Goal: Task Accomplishment & Management: Use online tool/utility

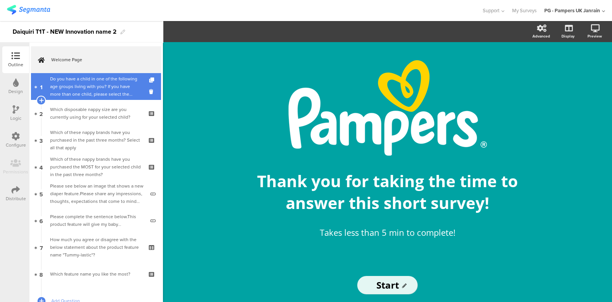
click at [96, 85] on div "Do you have a child in one of the following age groups living with you? If you …" at bounding box center [95, 86] width 91 height 23
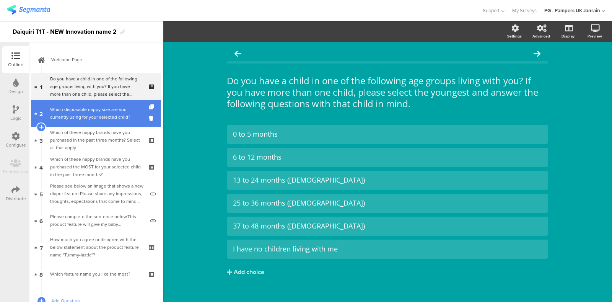
click at [93, 108] on div "Which disposable nappy size are you currently using for your selected child?" at bounding box center [95, 113] width 91 height 15
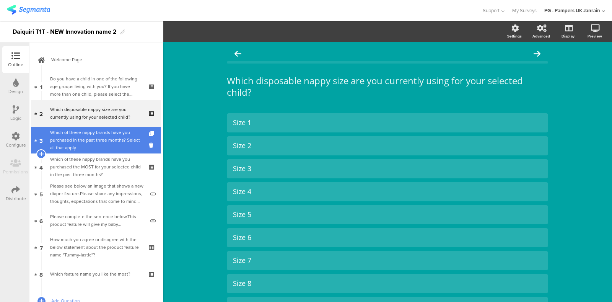
click at [94, 135] on div "Which of these nappy brands have you purchased in the past three months? Select…" at bounding box center [95, 140] width 91 height 23
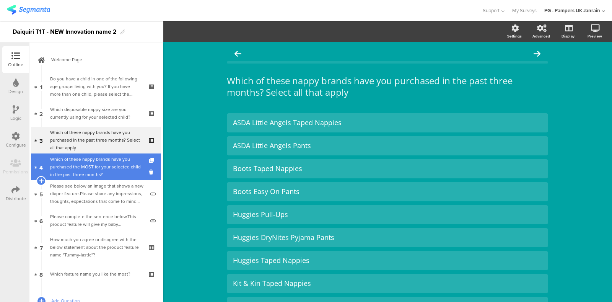
click at [96, 164] on div "Which of these nappy brands have you purchased the MOST for your selected child…" at bounding box center [95, 166] width 91 height 23
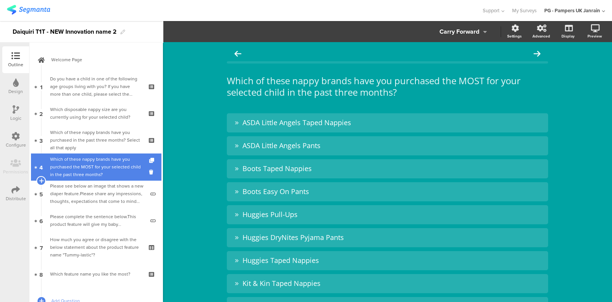
scroll to position [56, 0]
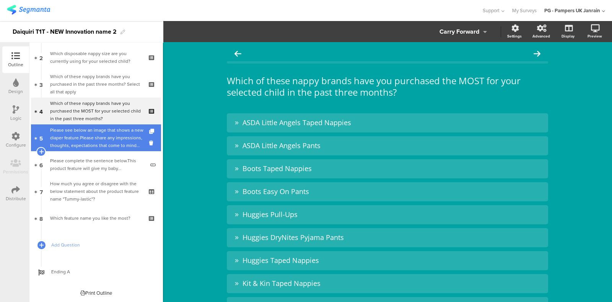
click at [96, 141] on div "Please see below an image that shows a new diaper feature.Please share any impr…" at bounding box center [97, 137] width 95 height 23
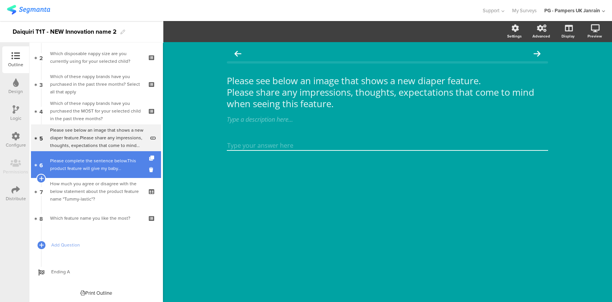
click at [94, 166] on div "Please complete the sentence below.This product feature will give my baby..." at bounding box center [97, 164] width 95 height 15
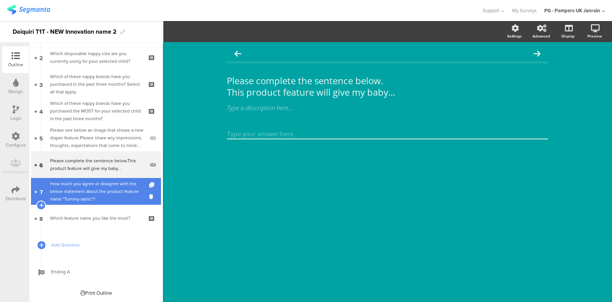
click at [98, 188] on div "How much you agree or disagree with the below statement about the product featu…" at bounding box center [95, 191] width 91 height 23
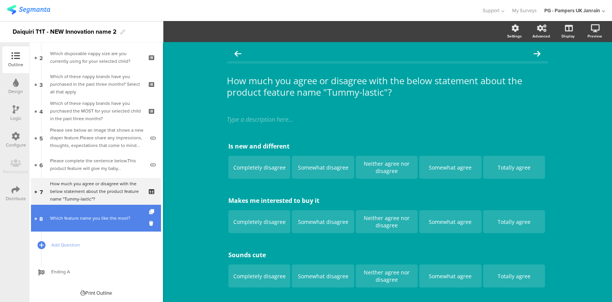
click at [96, 213] on link "8 Which feature name you like the most?" at bounding box center [96, 218] width 130 height 27
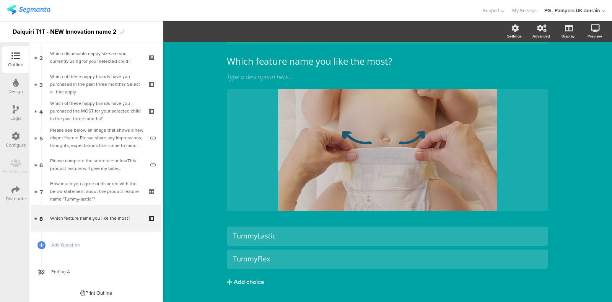
scroll to position [40, 0]
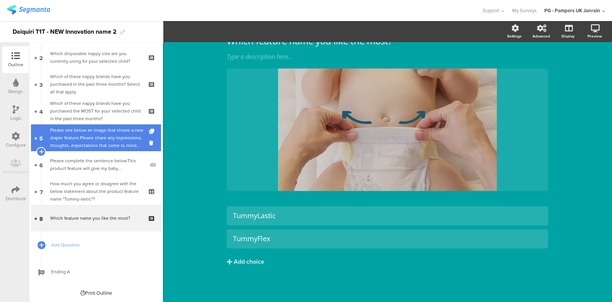
click at [85, 136] on div "Please see below an image that shows a new diaper feature.Please share any impr…" at bounding box center [97, 137] width 95 height 23
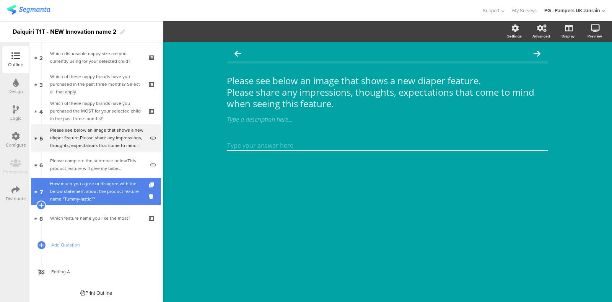
click at [86, 180] on div "How much you agree or disagree with the below statement about the product featu…" at bounding box center [95, 191] width 91 height 23
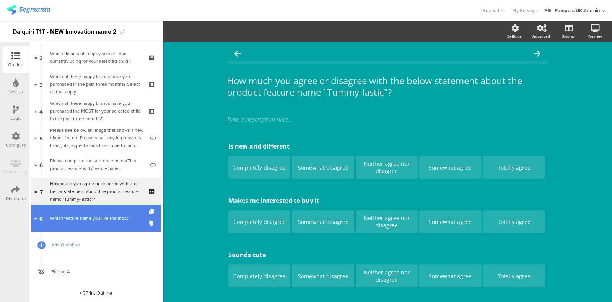
click at [94, 210] on link "8 Which feature name you like the most?" at bounding box center [96, 218] width 130 height 27
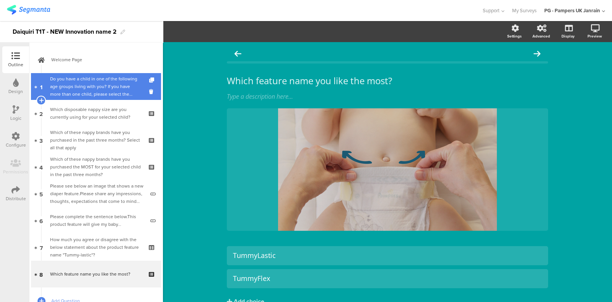
click at [84, 85] on div "Do you have a child in one of the following age groups living with you? If you …" at bounding box center [95, 86] width 91 height 23
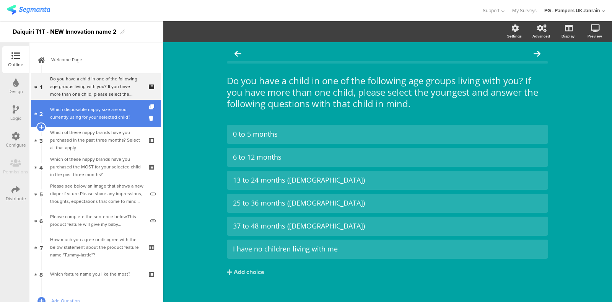
click at [84, 111] on div "Which disposable nappy size are you currently using for your selected child?" at bounding box center [95, 113] width 91 height 15
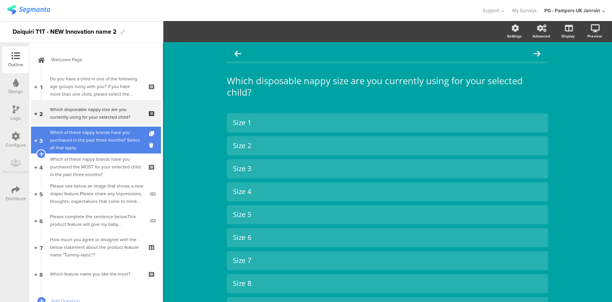
click at [90, 139] on div "Which of these nappy brands have you purchased in the past three months? Select…" at bounding box center [95, 140] width 91 height 23
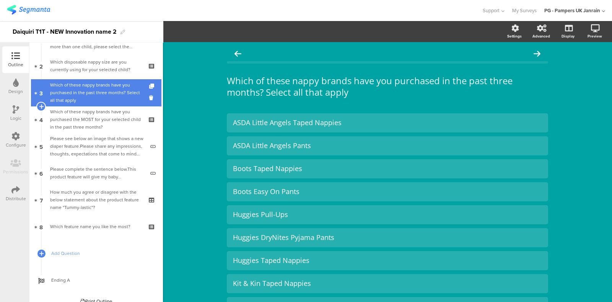
scroll to position [48, 0]
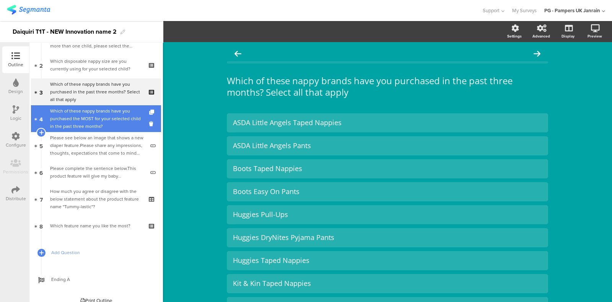
click at [94, 122] on div "Which of these nappy brands have you purchased the MOST for your selected child…" at bounding box center [95, 118] width 91 height 23
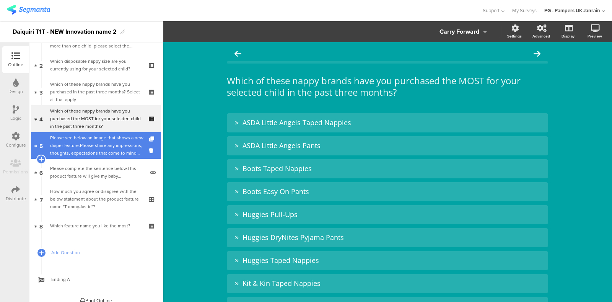
click at [97, 143] on div "Please see below an image that shows a new diaper feature.Please share any impr…" at bounding box center [97, 145] width 95 height 23
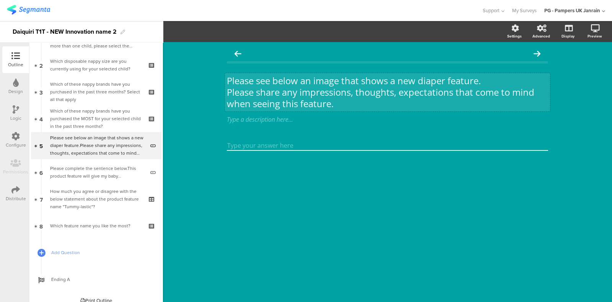
click at [264, 81] on p "Please see below an image that shows a new diaper feature." at bounding box center [388, 80] width 322 height 11
click at [319, 81] on p "Please see below an image that shows a new diaper feature." at bounding box center [388, 80] width 322 height 11
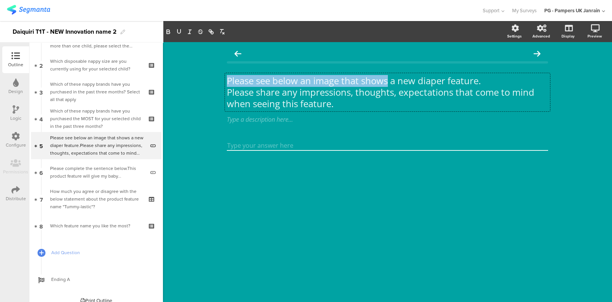
drag, startPoint x: 389, startPoint y: 81, endPoint x: 222, endPoint y: 82, distance: 167.3
click at [222, 82] on div "Please see below an image that shows a new diaper feature. Please share any imp…" at bounding box center [387, 111] width 337 height 139
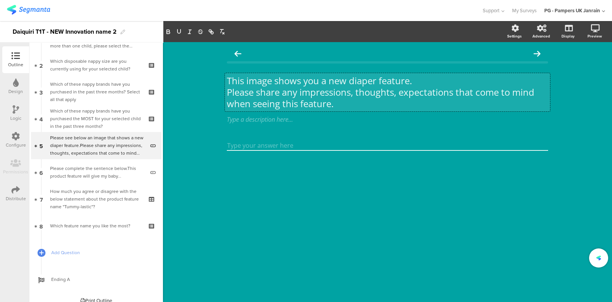
click at [438, 79] on p "This image shows you a new diaper feature." at bounding box center [388, 80] width 322 height 11
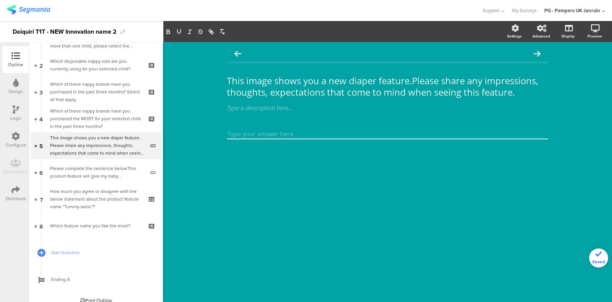
click at [587, 124] on div "This image shows you a new diaper feature. Please share any impressions, though…" at bounding box center [387, 172] width 449 height 260
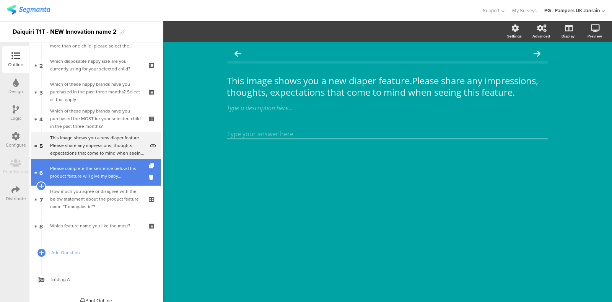
click at [97, 173] on div "Please complete the sentence below.This product feature will give my baby..." at bounding box center [97, 172] width 95 height 15
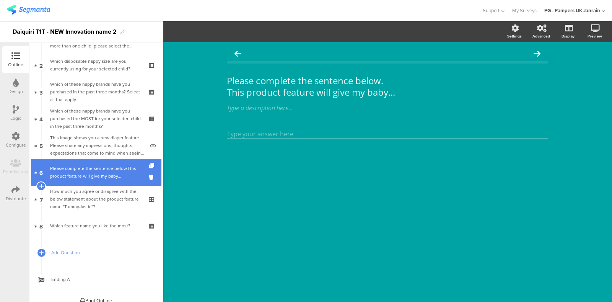
click at [82, 171] on div "Please complete the sentence below.This product feature will give my baby..." at bounding box center [97, 172] width 95 height 15
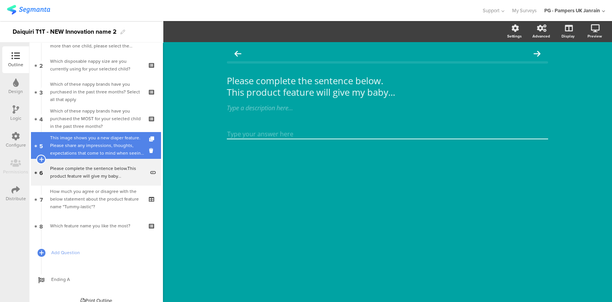
click at [96, 140] on div "This image shows you a new diaper feature. Please share any impressions, though…" at bounding box center [97, 145] width 95 height 23
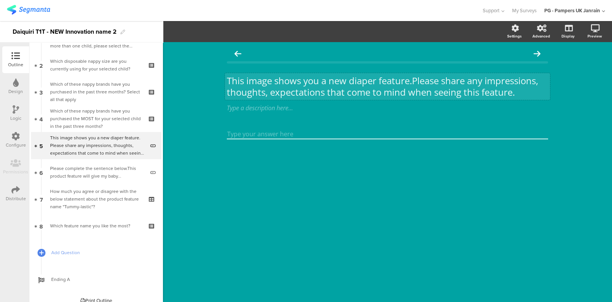
click at [275, 83] on div "This image shows you a new diaper feature. Please share any impressions, though…" at bounding box center [387, 86] width 325 height 27
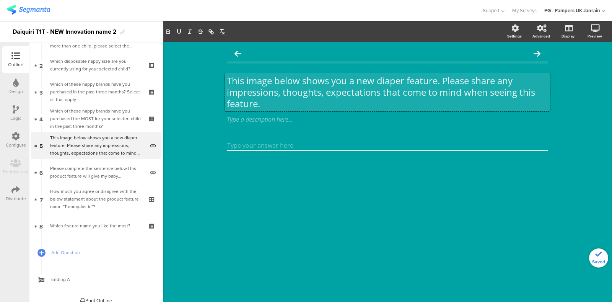
click at [444, 81] on p "This image below shows you a new diaper feature. Please share any impressions, …" at bounding box center [388, 92] width 322 height 34
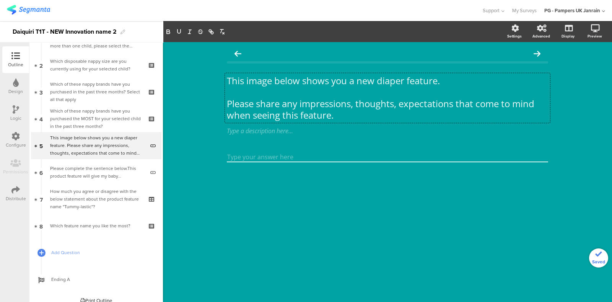
click at [188, 125] on div "This image below shows you a new diaper feature. Please share any impressions, …" at bounding box center [387, 172] width 449 height 260
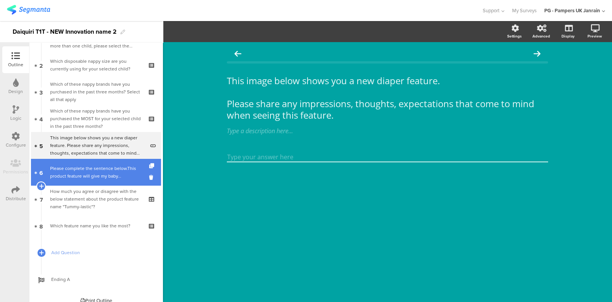
click at [80, 178] on div "Please complete the sentence below.This product feature will give my baby..." at bounding box center [97, 172] width 95 height 15
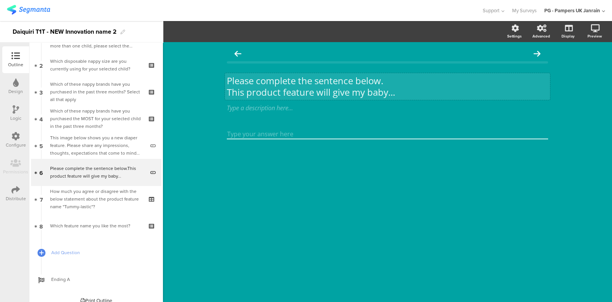
click at [388, 82] on p "Please complete the sentence below." at bounding box center [388, 80] width 322 height 11
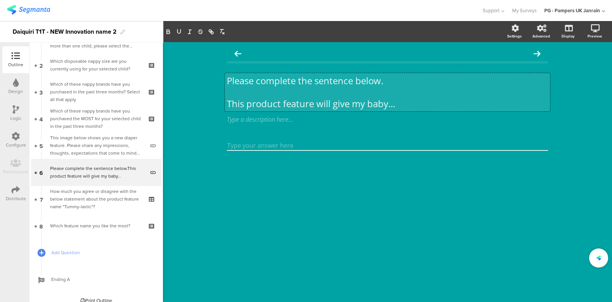
click at [206, 165] on div "Please complete the sentence below. This product feature will give my baby... P…" at bounding box center [387, 172] width 449 height 260
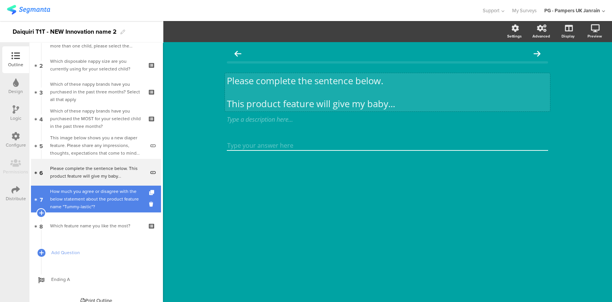
click at [77, 195] on div "How much you agree or disagree with the below statement about the product featu…" at bounding box center [95, 199] width 91 height 23
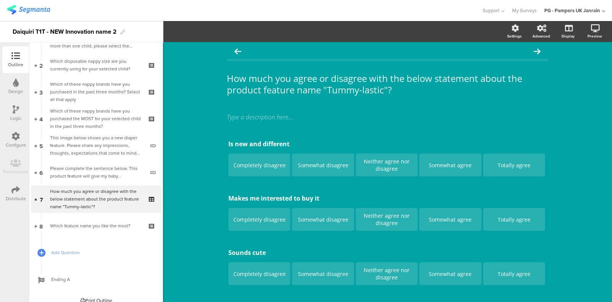
scroll to position [3, 0]
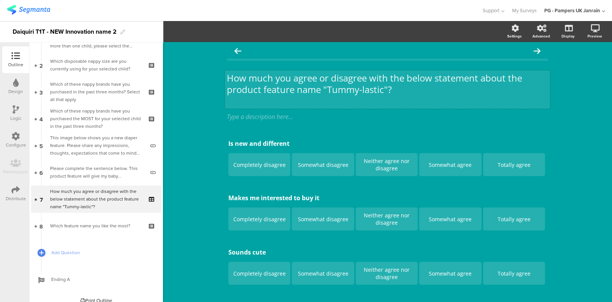
click at [359, 90] on div "How much you agree or disagree with the below statement about the product featu…" at bounding box center [387, 89] width 325 height 38
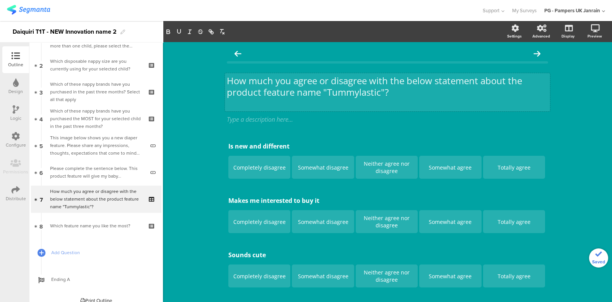
click at [197, 113] on div "How much you agree or disagree with the below statement about the product featu…" at bounding box center [387, 246] width 449 height 408
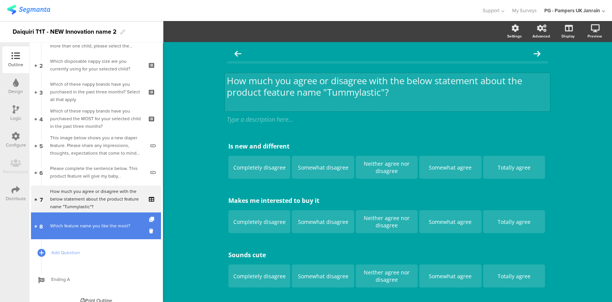
click at [85, 229] on div "Which feature name you like the most?" at bounding box center [95, 226] width 91 height 8
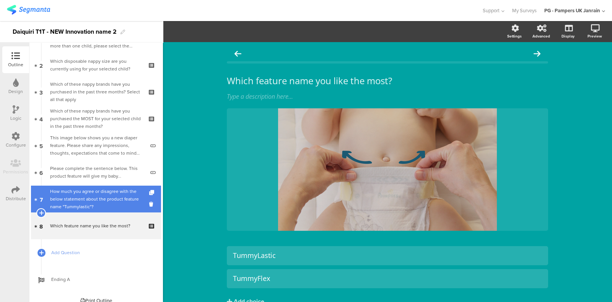
click at [88, 200] on div "How much you agree or disagree with the below statement about the product featu…" at bounding box center [95, 199] width 91 height 23
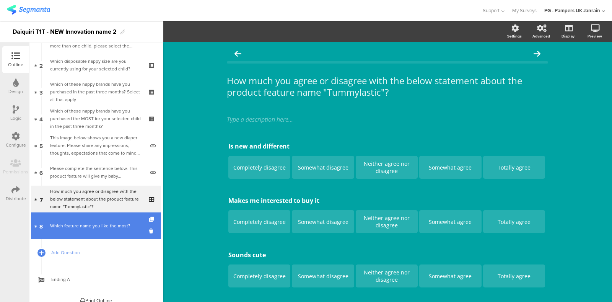
click at [84, 228] on div "Which feature name you like the most?" at bounding box center [95, 226] width 91 height 8
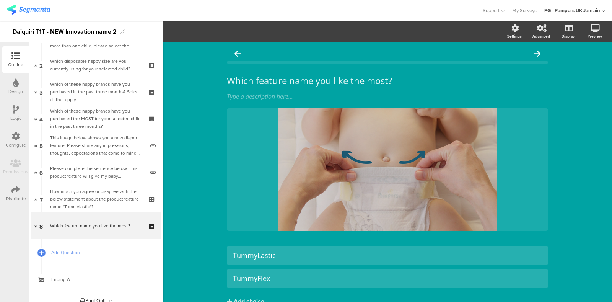
scroll to position [40, 0]
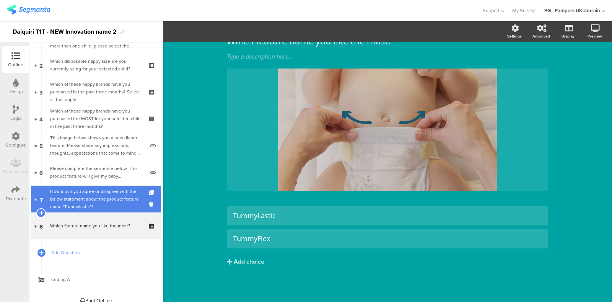
click at [81, 200] on div "How much you agree or disagree with the below statement about the product featu…" at bounding box center [95, 199] width 91 height 23
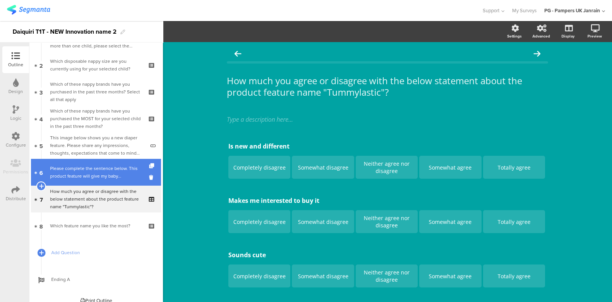
click at [100, 169] on div "Please complete the sentence below. This product feature will give my baby..." at bounding box center [97, 172] width 95 height 15
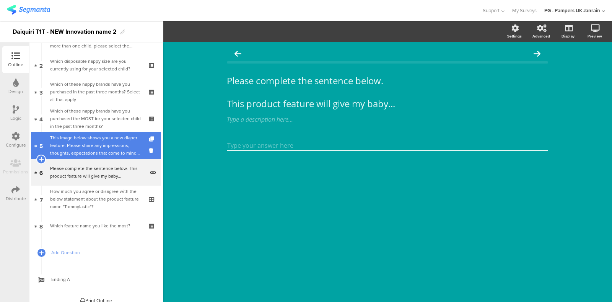
click at [101, 143] on div "This image below shows you a new diaper feature. Please share any impressions, …" at bounding box center [97, 145] width 95 height 23
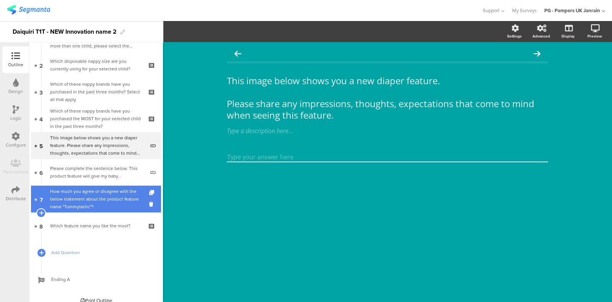
click at [100, 193] on div "How much you agree or disagree with the below statement about the product featu…" at bounding box center [95, 199] width 91 height 23
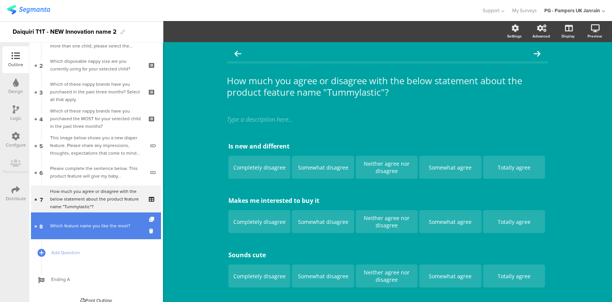
click at [95, 222] on div "Which feature name you like the most?" at bounding box center [95, 226] width 91 height 8
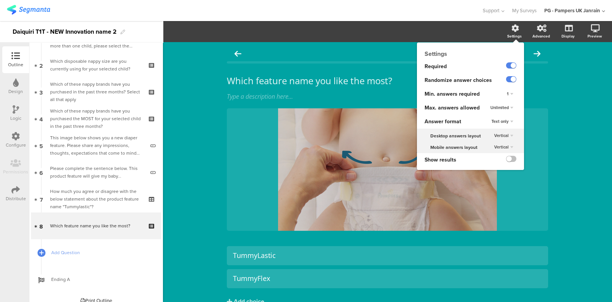
click at [512, 30] on icon at bounding box center [516, 28] width 8 height 8
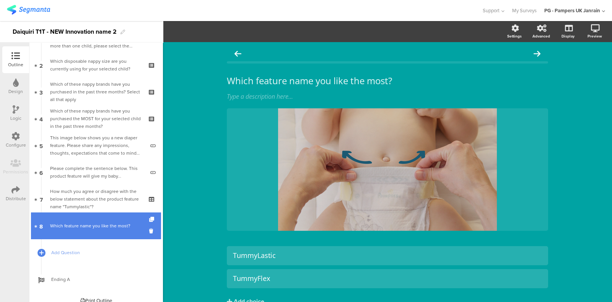
drag, startPoint x: 65, startPoint y: 232, endPoint x: 122, endPoint y: 262, distance: 64.9
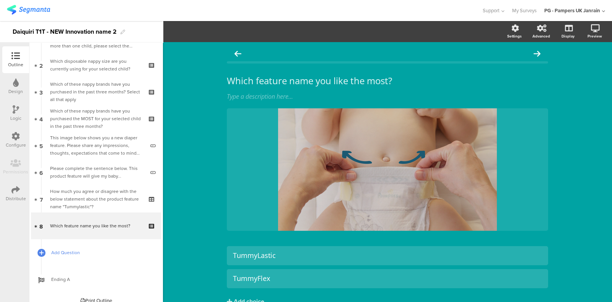
click at [122, 262] on link "Add Question" at bounding box center [96, 252] width 130 height 27
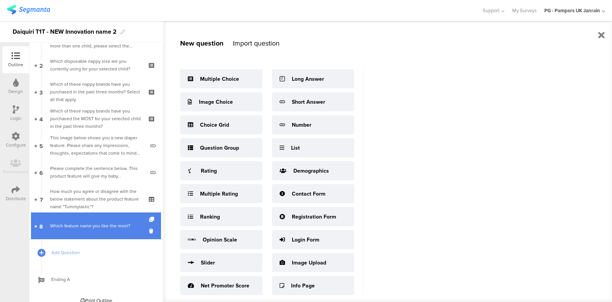
click at [100, 225] on div "Which feature name you like the most?" at bounding box center [95, 226] width 91 height 8
click at [149, 231] on icon at bounding box center [152, 230] width 7 height 7
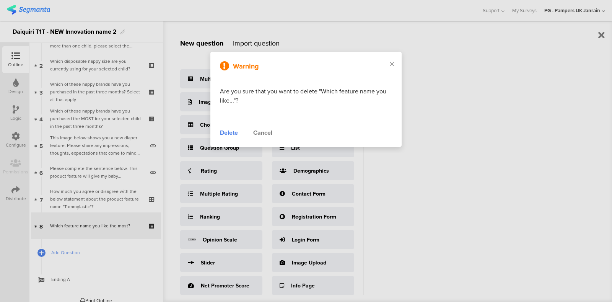
click at [229, 133] on div "Delete" at bounding box center [229, 132] width 18 height 9
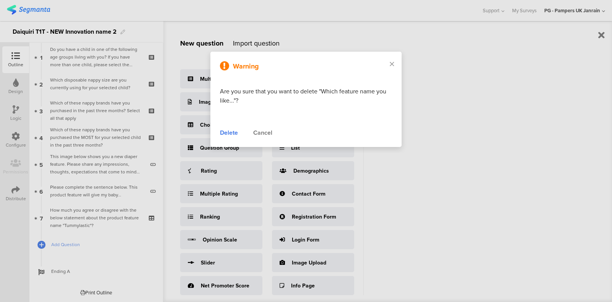
scroll to position [29, 0]
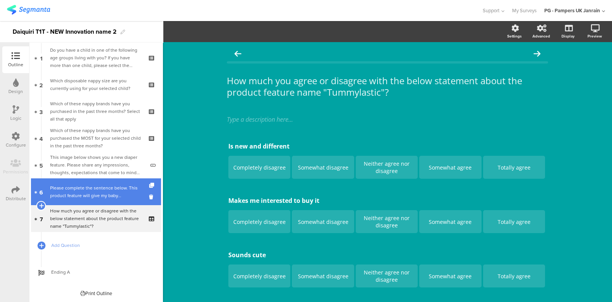
scroll to position [29, 0]
click at [85, 188] on div "Please complete the sentence below. This product feature will give my baby..." at bounding box center [97, 191] width 95 height 15
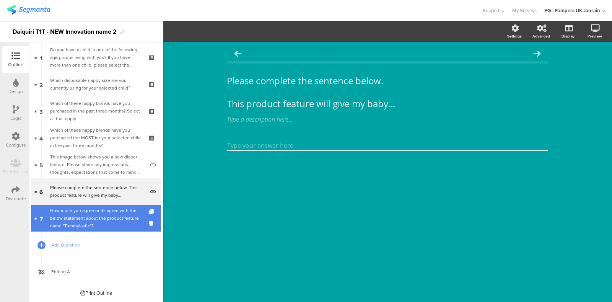
click at [94, 212] on div "How much you agree or disagree with the below statement about the product featu…" at bounding box center [95, 218] width 91 height 23
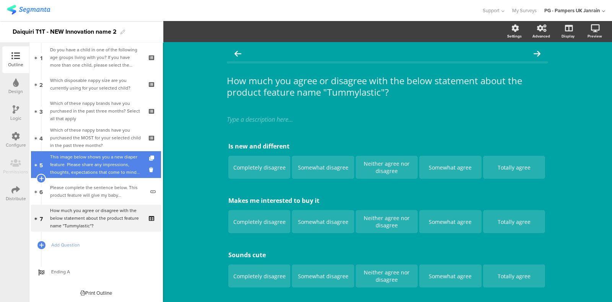
click at [87, 160] on div "This image below shows you a new diaper feature. Please share any impressions, …" at bounding box center [97, 164] width 95 height 23
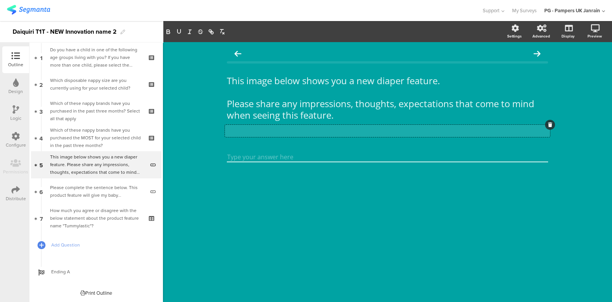
click at [412, 131] on div "Type a description here..." at bounding box center [387, 131] width 325 height 12
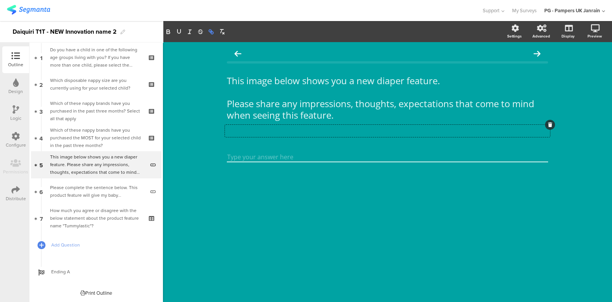
click at [210, 33] on icon "button" at bounding box center [211, 31] width 7 height 7
click at [188, 79] on div "This image below shows you a new diaper feature. Please share any impressions, …" at bounding box center [387, 172] width 449 height 260
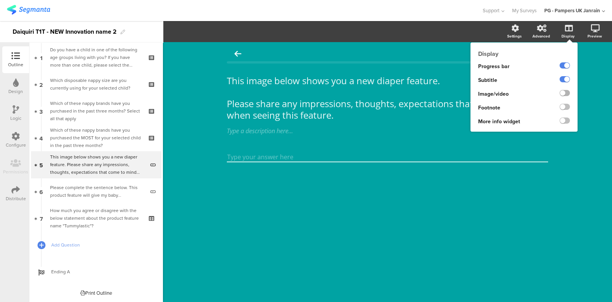
click at [565, 91] on label at bounding box center [565, 93] width 10 height 6
click at [0, 0] on input "checkbox" at bounding box center [0, 0] width 0 height 0
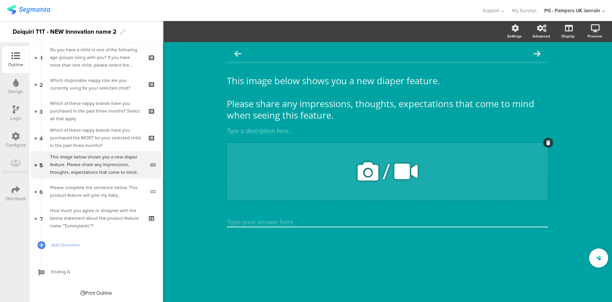
click at [372, 171] on icon at bounding box center [368, 171] width 26 height 26
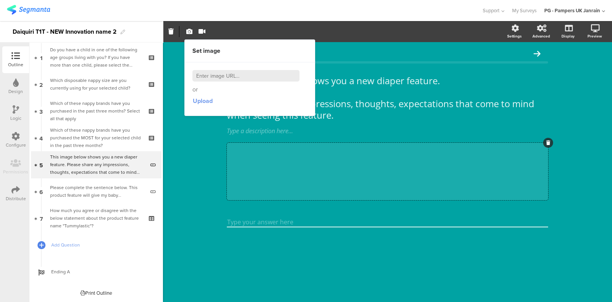
click at [202, 98] on span "Upload" at bounding box center [203, 100] width 20 height 9
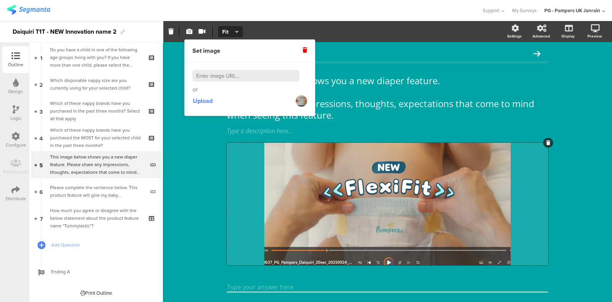
click at [183, 152] on div "This image below shows you a new diaper feature. Please share any impressions, …" at bounding box center [387, 182] width 449 height 281
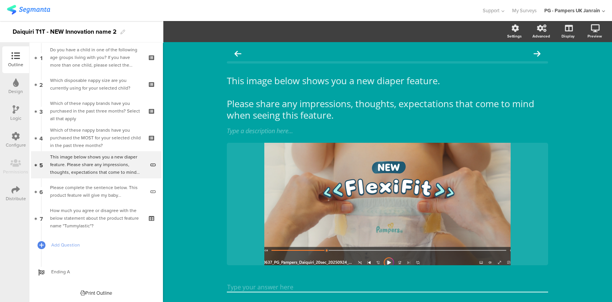
click at [13, 9] on img at bounding box center [28, 10] width 43 height 10
